Goal: Task Accomplishment & Management: Complete application form

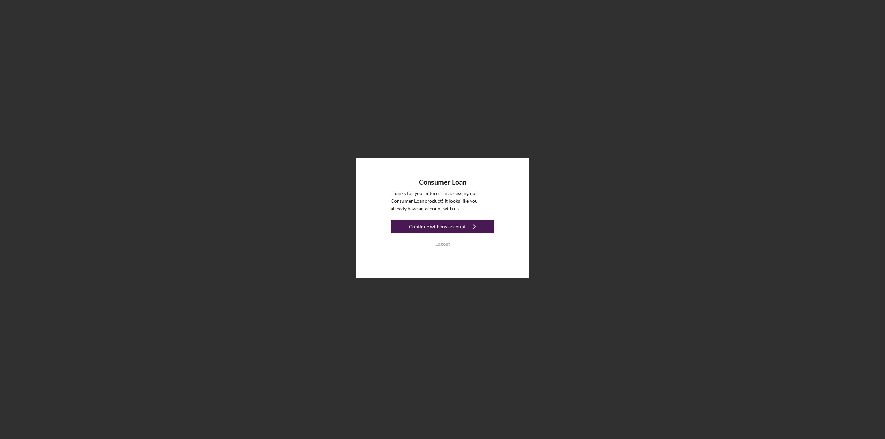
click at [446, 228] on div "Continue with my account" at bounding box center [437, 227] width 57 height 14
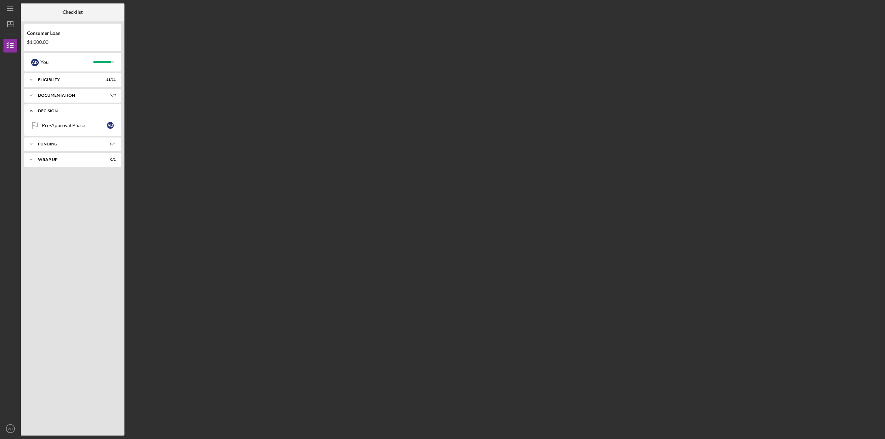
click at [30, 109] on icon "Icon/Expander" at bounding box center [31, 111] width 14 height 14
click at [9, 25] on icon "Icon/Dashboard" at bounding box center [10, 24] width 17 height 17
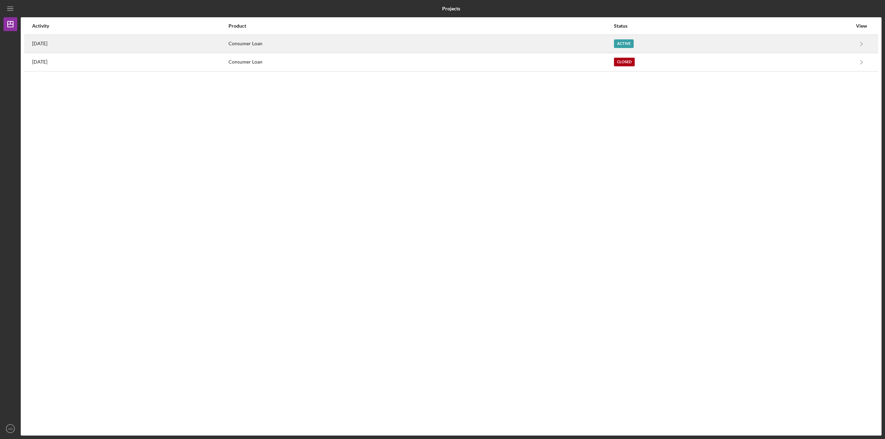
click at [343, 41] on div "Consumer Loan" at bounding box center [420, 43] width 385 height 17
